Goal: Obtain resource: Download file/media

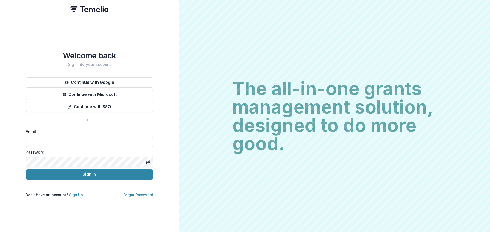
click at [85, 141] on input at bounding box center [88, 142] width 127 height 10
type input "**********"
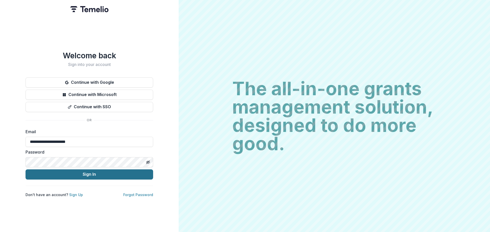
click at [83, 173] on button "Sign In" at bounding box center [88, 175] width 127 height 10
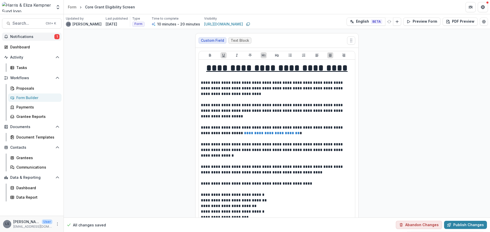
click at [31, 33] on button "Notifications 1" at bounding box center [31, 37] width 59 height 8
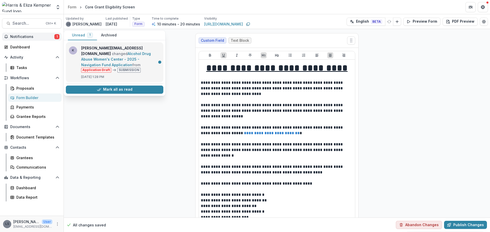
click at [121, 60] on link "Alcohol Drug Abuse Women's Center - 2025 - Navigation Fund Application" at bounding box center [116, 60] width 70 height 16
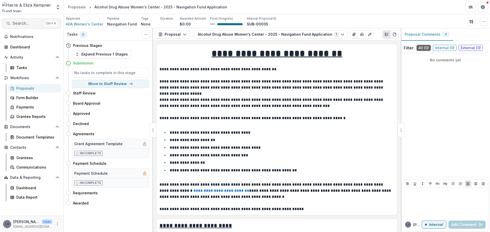
click at [31, 23] on span "Search..." at bounding box center [27, 23] width 30 height 5
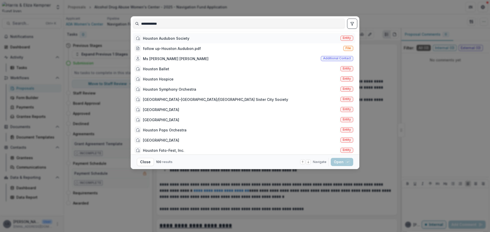
type input "**********"
click at [176, 37] on div "Houston Audubon Society" at bounding box center [166, 38] width 46 height 5
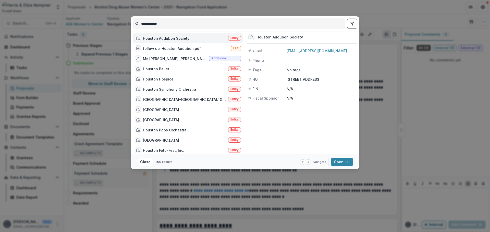
click at [173, 37] on div "Houston Audubon Society" at bounding box center [166, 38] width 46 height 5
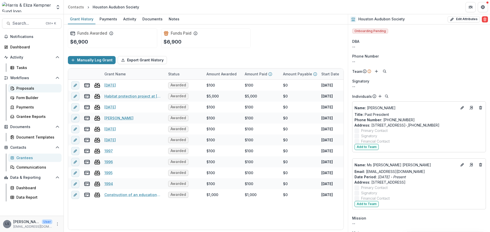
click at [25, 91] on div "Proposals" at bounding box center [36, 88] width 41 height 5
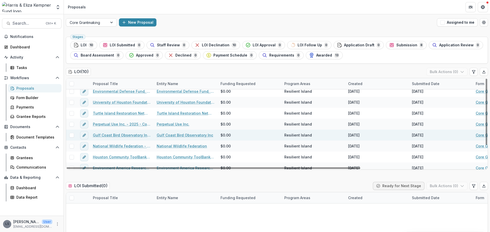
scroll to position [30, 0]
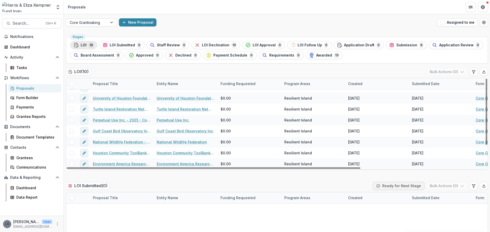
click at [86, 46] on span "LOI" at bounding box center [84, 45] width 6 height 4
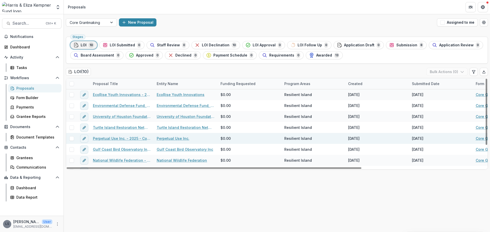
scroll to position [30, 0]
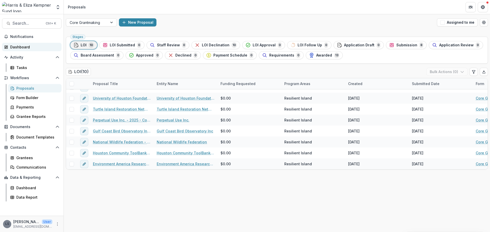
click at [33, 48] on div "Dashboard" at bounding box center [33, 46] width 47 height 5
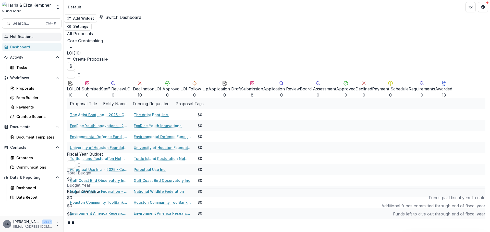
click at [24, 37] on span "Notifications" at bounding box center [34, 37] width 49 height 4
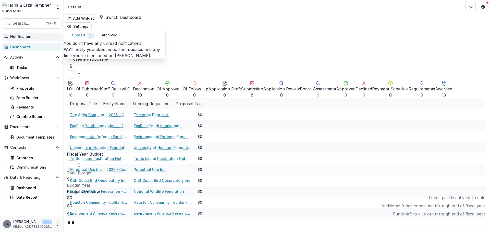
click at [110, 34] on button "Archived" at bounding box center [110, 35] width 24 height 10
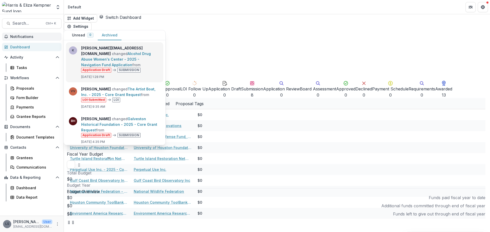
click at [117, 53] on link "Alcohol Drug Abuse Women's Center - 2025 - Navigation Fund Application" at bounding box center [116, 60] width 70 height 16
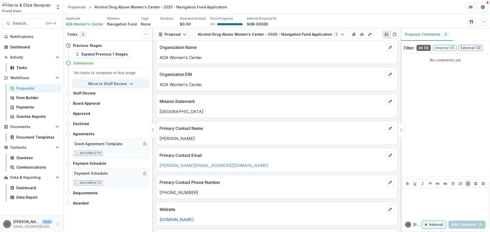
scroll to position [94, 0]
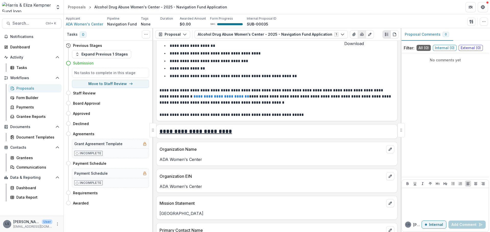
click at [359, 32] on icon "button" at bounding box center [361, 34] width 4 height 4
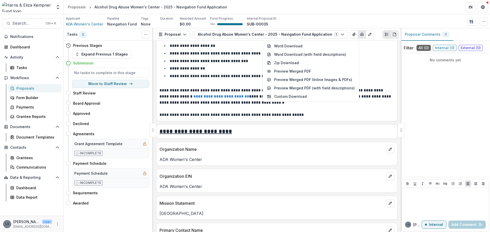
click at [395, 35] on icon "PDF view" at bounding box center [394, 34] width 4 height 4
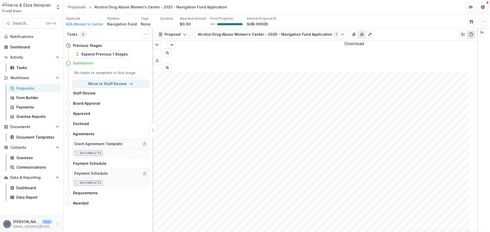
click at [359, 34] on icon "button" at bounding box center [361, 34] width 4 height 4
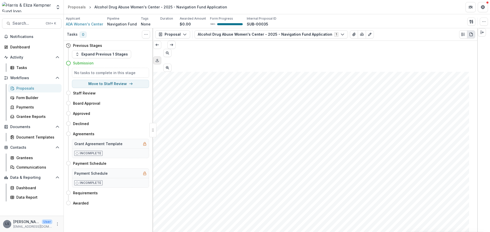
click at [159, 58] on icon "Download PDF" at bounding box center [157, 60] width 4 height 4
